Goal: Use online tool/utility: Utilize a website feature to perform a specific function

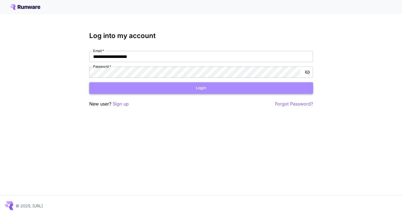
click at [225, 90] on button "Login" at bounding box center [201, 87] width 224 height 11
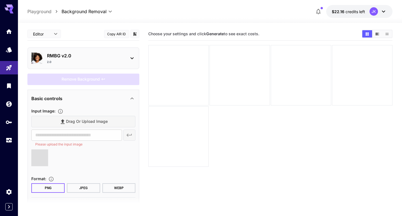
type input "**********"
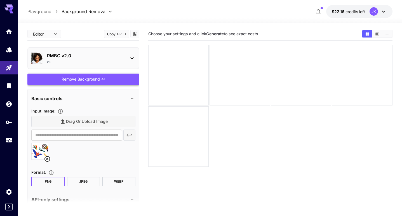
click at [69, 80] on div "Remove Background" at bounding box center [83, 79] width 112 height 11
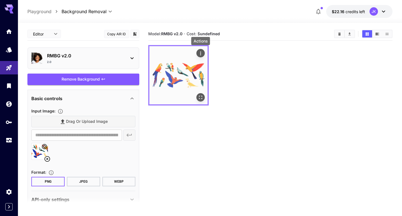
click at [200, 52] on icon "Actions" at bounding box center [201, 54] width 6 height 6
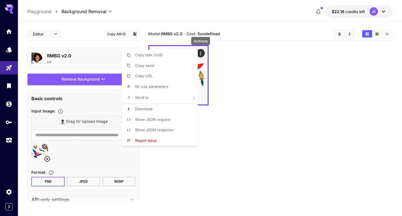
click at [170, 110] on li "Download" at bounding box center [161, 109] width 79 height 11
click at [194, 177] on div at bounding box center [201, 108] width 402 height 216
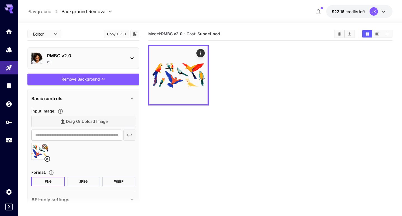
click at [48, 158] on icon at bounding box center [47, 158] width 7 height 7
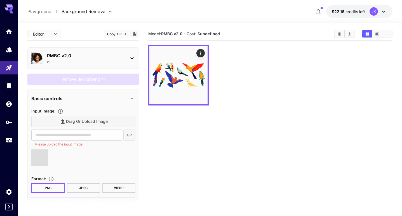
type input "**********"
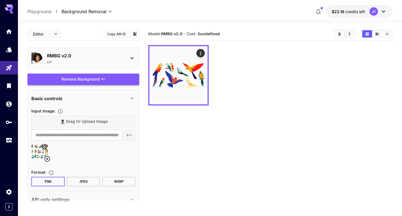
click at [85, 82] on div "Remove Background" at bounding box center [83, 79] width 112 height 11
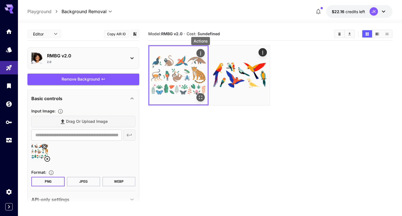
click at [202, 56] on button "Actions" at bounding box center [200, 53] width 8 height 8
click at [201, 55] on icon "Actions" at bounding box center [200, 53] width 1 height 4
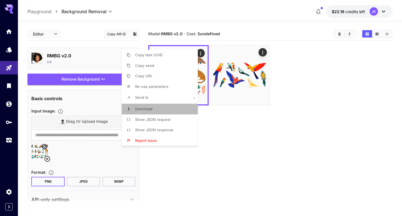
click at [160, 110] on li "Download" at bounding box center [161, 109] width 79 height 11
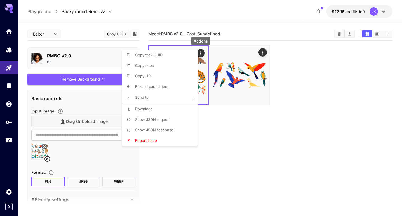
click at [186, 165] on div at bounding box center [201, 108] width 402 height 216
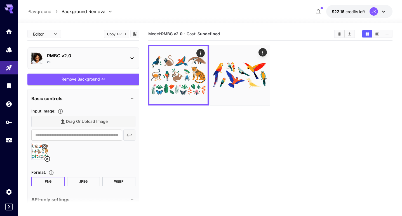
click at [46, 158] on icon at bounding box center [47, 159] width 6 height 6
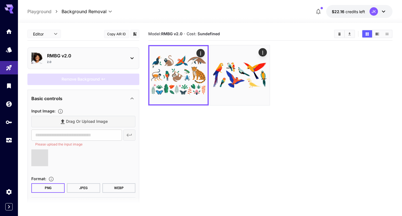
type input "**********"
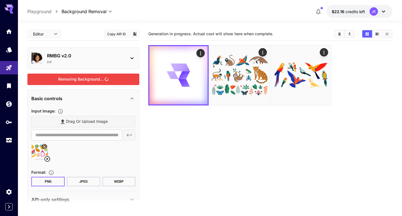
click at [104, 74] on div "Removing Background..." at bounding box center [83, 79] width 112 height 11
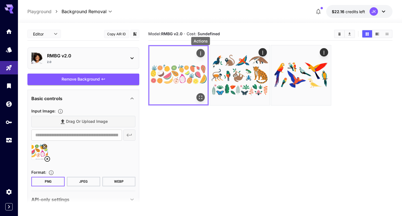
click at [201, 51] on icon "Actions" at bounding box center [201, 54] width 6 height 6
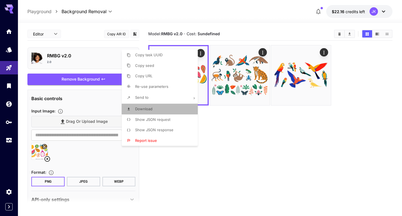
click at [162, 108] on li "Download" at bounding box center [161, 109] width 79 height 11
